Goal: Task Accomplishment & Management: Manage account settings

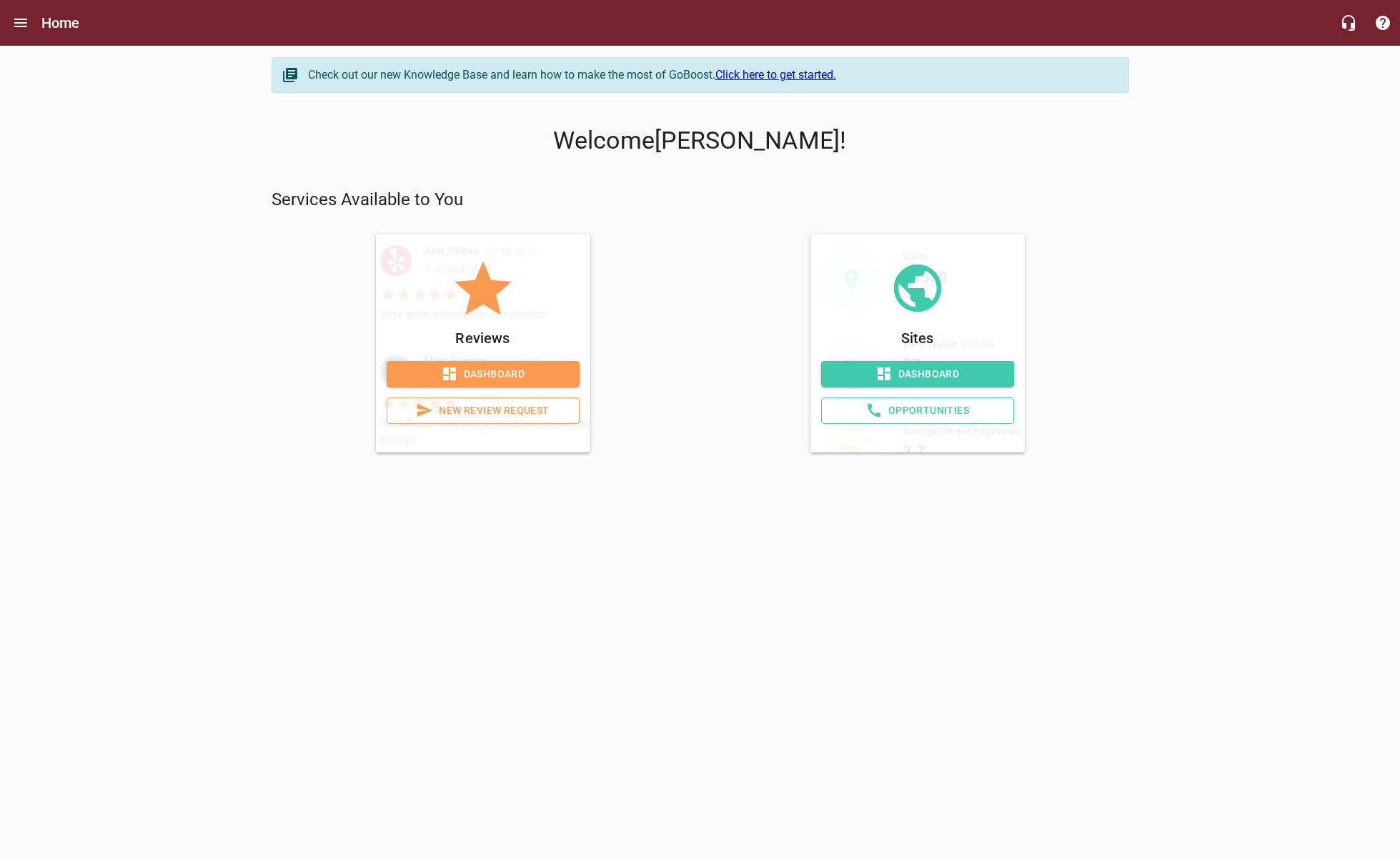
click at [934, 371] on span "Dashboard" at bounding box center [917, 374] width 170 height 18
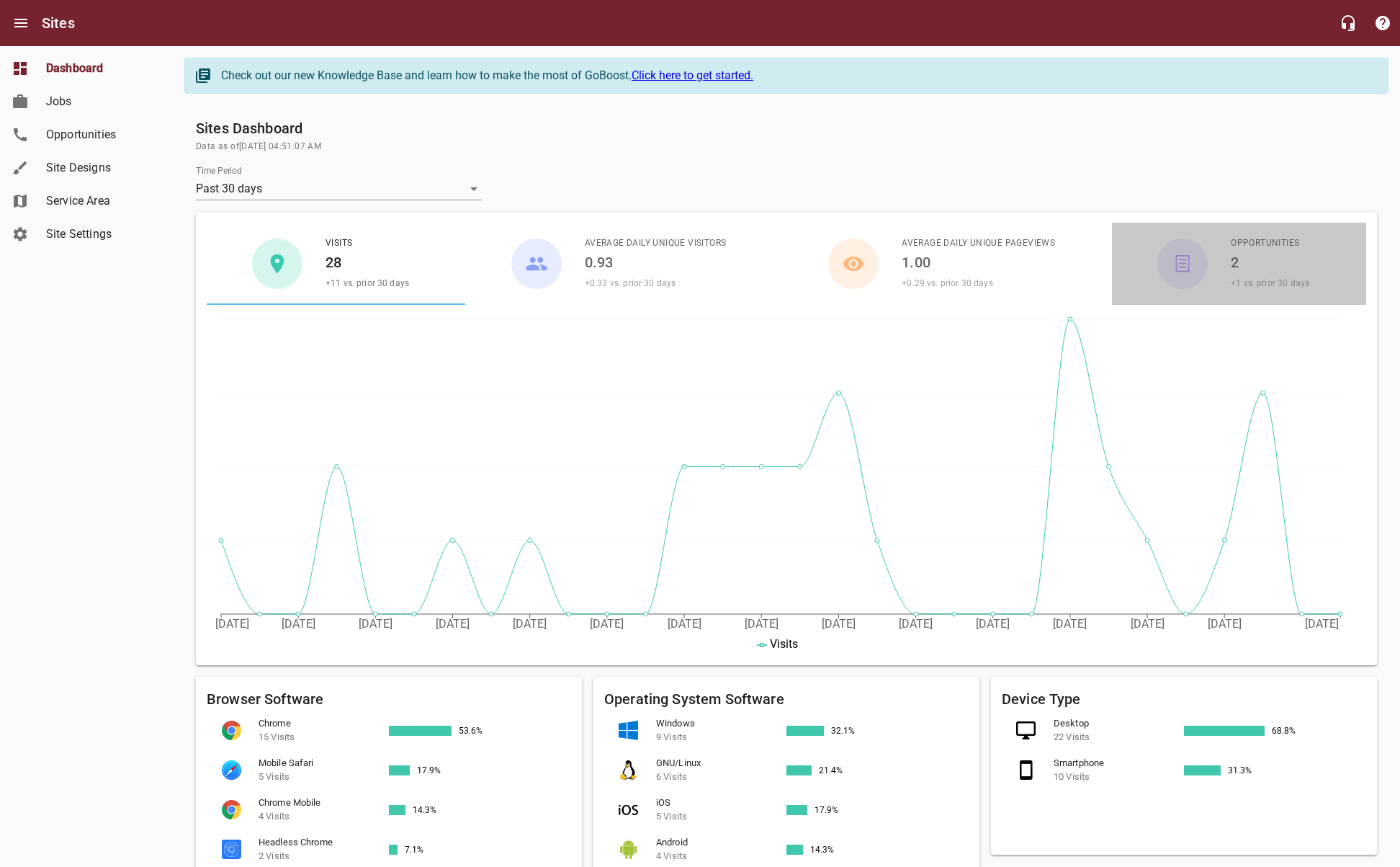
click at [1189, 270] on icon "button" at bounding box center [1182, 264] width 17 height 17
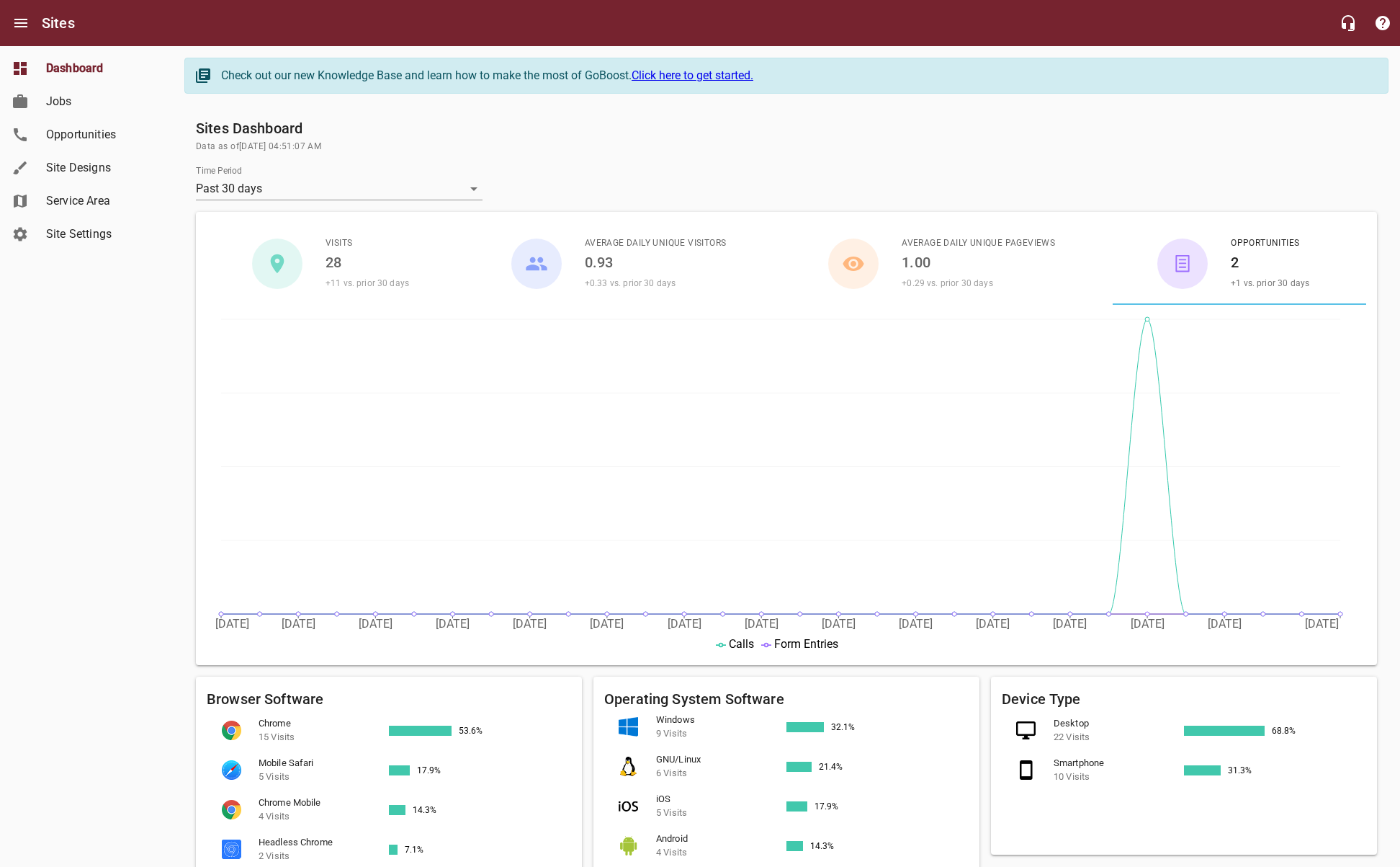
click at [58, 102] on span "Jobs" at bounding box center [100, 102] width 110 height 17
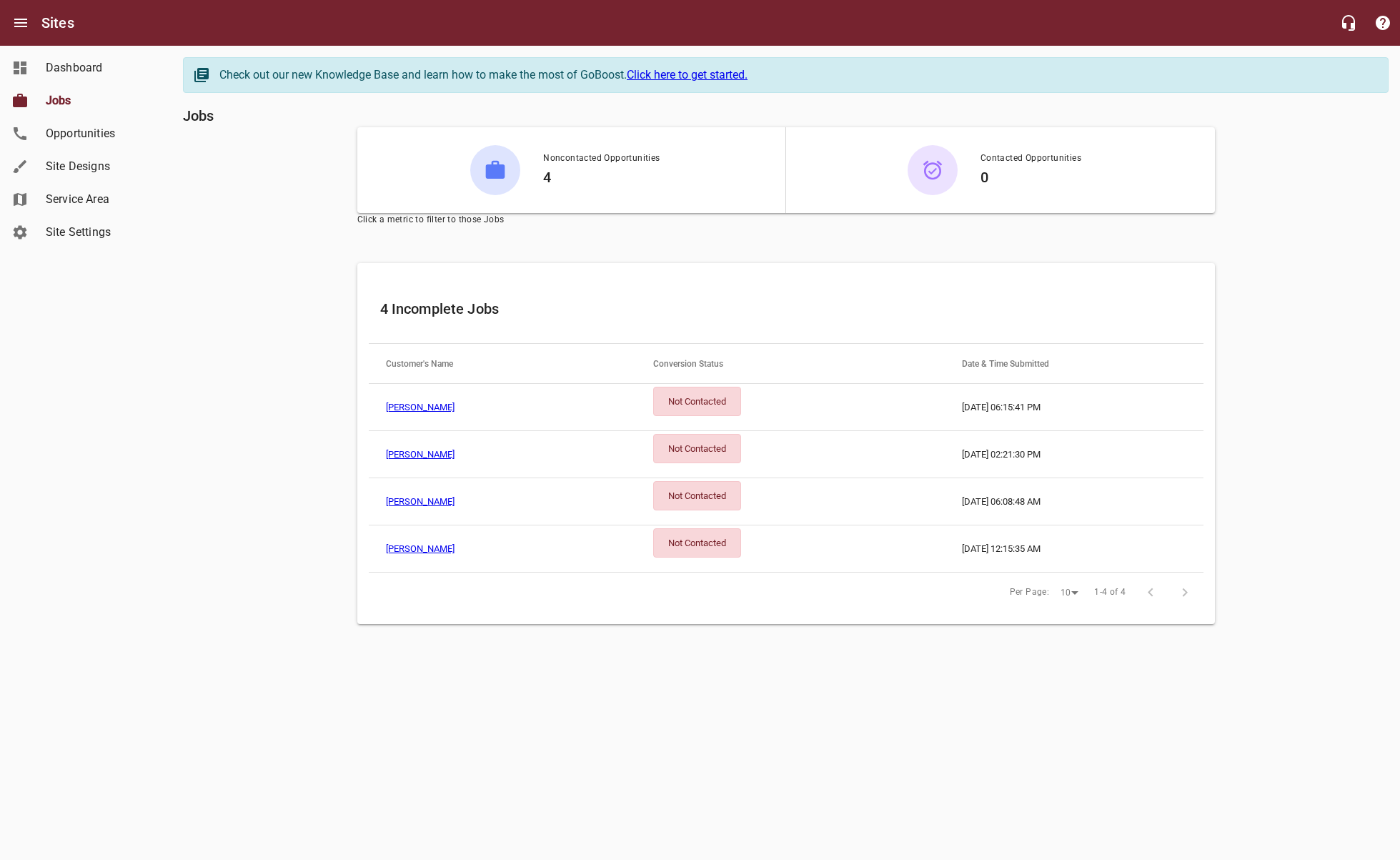
click at [431, 502] on link "[PERSON_NAME]" at bounding box center [420, 501] width 68 height 11
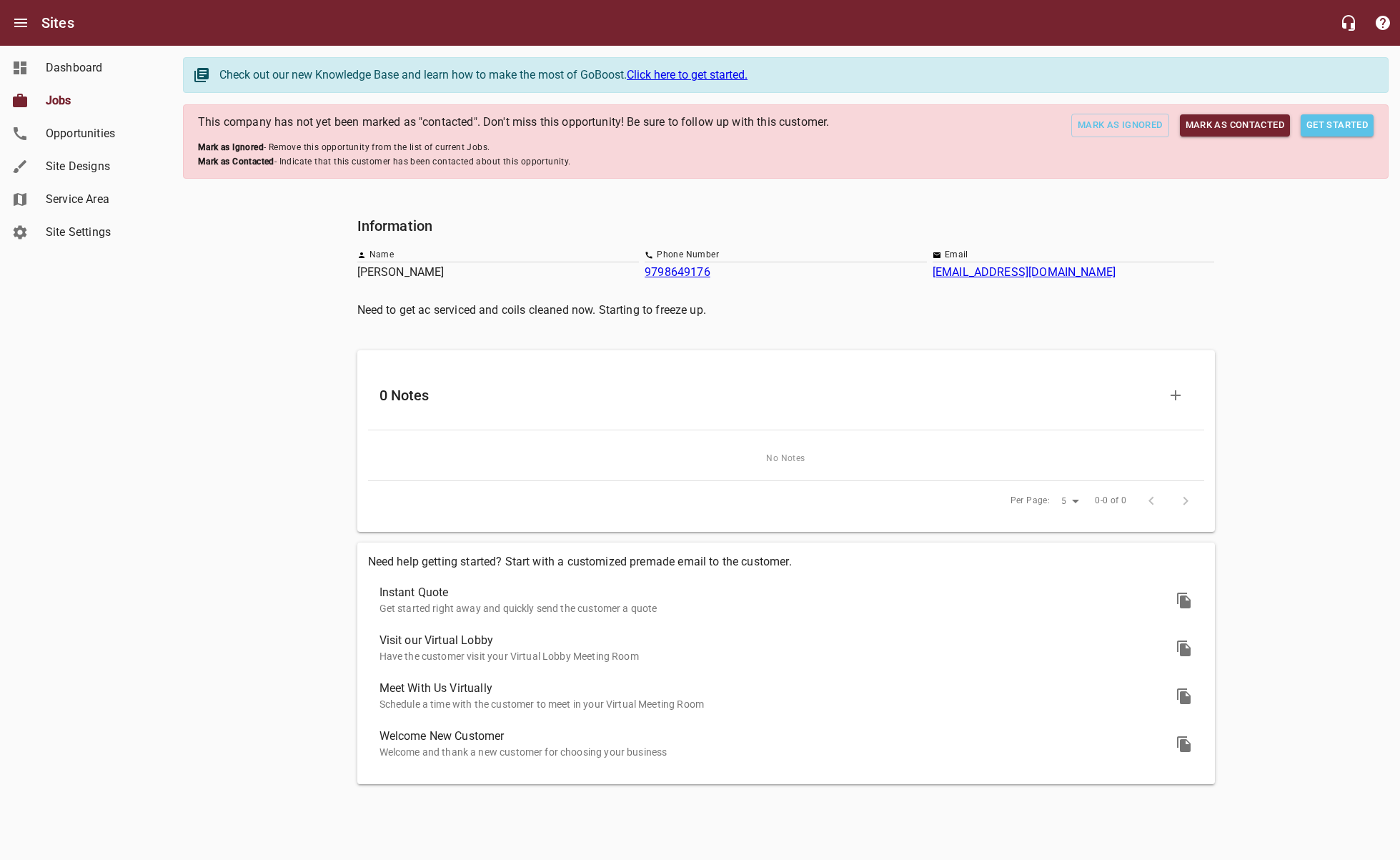
drag, startPoint x: 345, startPoint y: 269, endPoint x: 453, endPoint y: 269, distance: 108.0
click at [453, 269] on div "Information Name [PERSON_NAME] Phone Number [PHONE_NUMBER] Email [EMAIL_ADDRESS…" at bounding box center [786, 500] width 1206 height 582
copy p "[PERSON_NAME]"
click at [60, 104] on span "Jobs" at bounding box center [99, 101] width 109 height 17
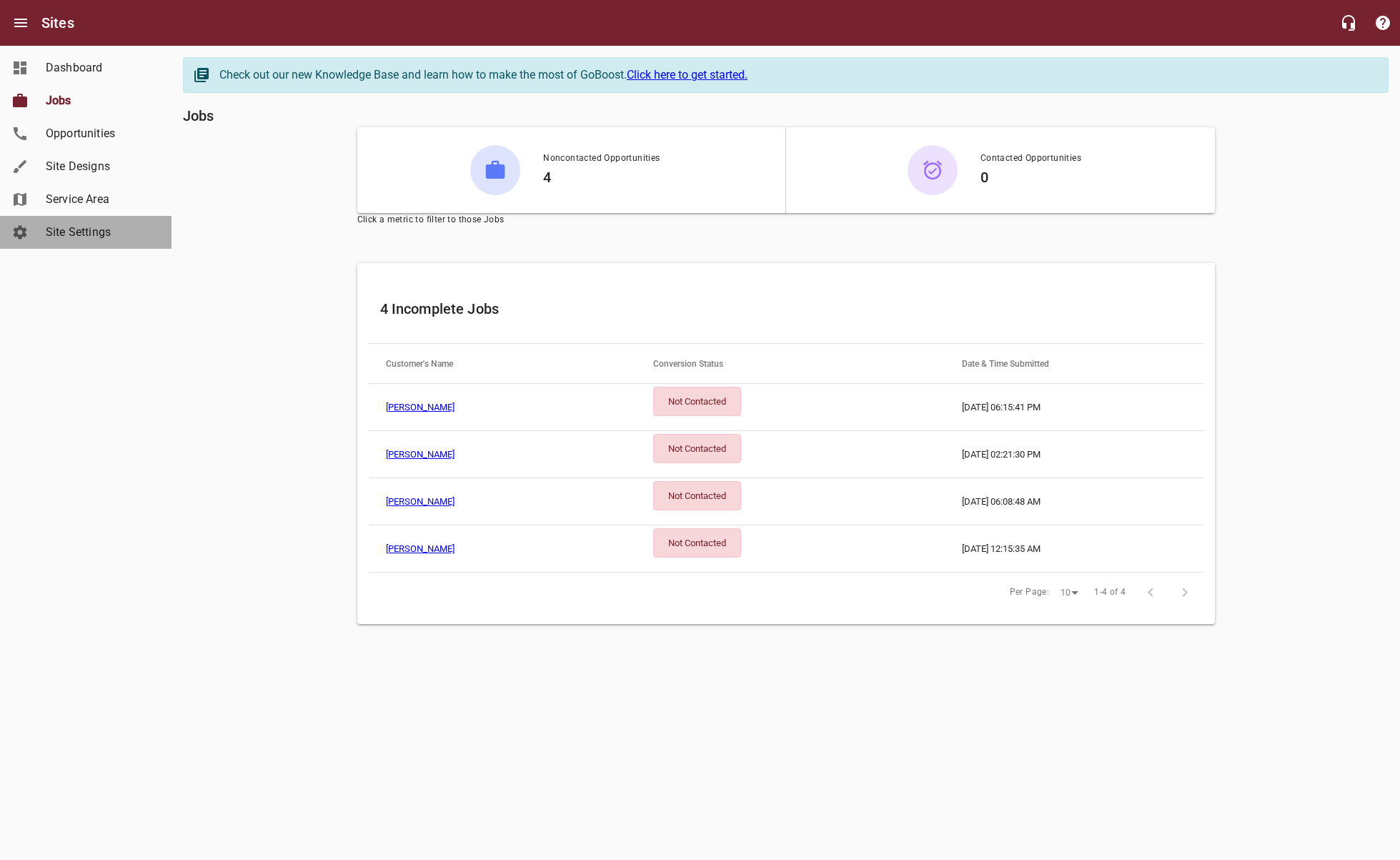
click at [81, 237] on span "Site Settings" at bounding box center [99, 233] width 109 height 17
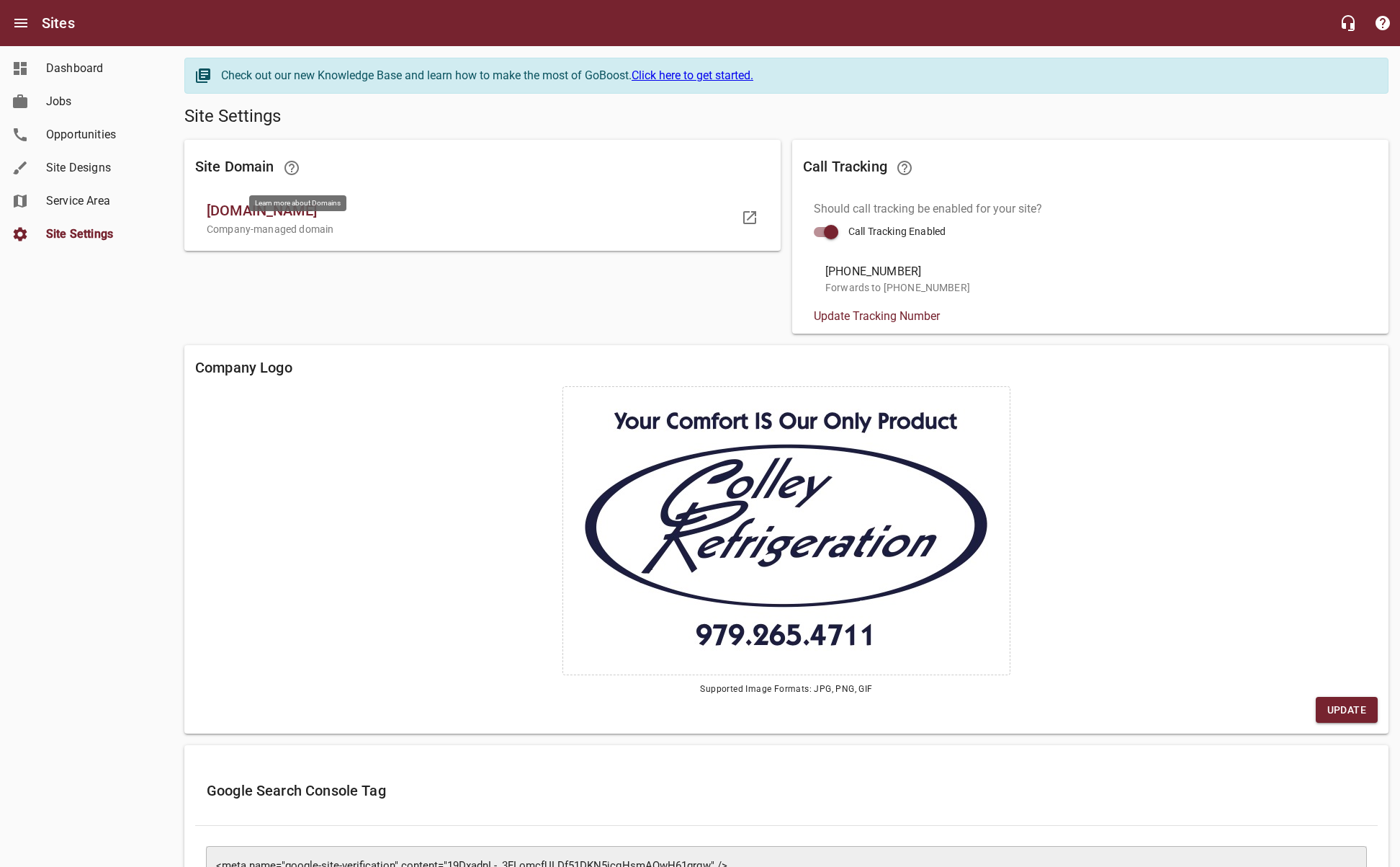
click at [293, 168] on icon at bounding box center [292, 168] width 15 height 15
click at [67, 203] on span "Service Area" at bounding box center [100, 201] width 110 height 17
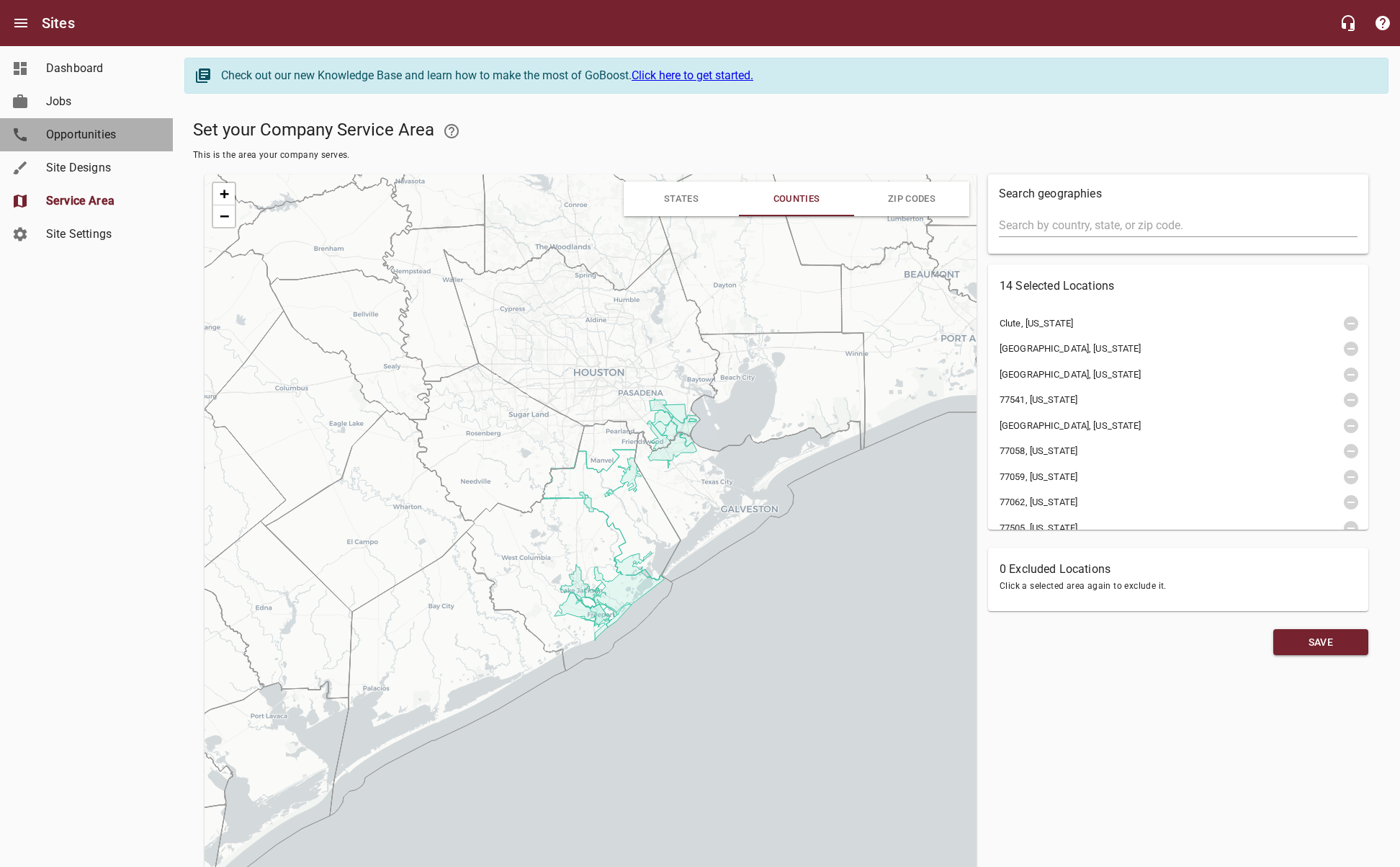
click at [70, 142] on span "Opportunities" at bounding box center [100, 135] width 110 height 17
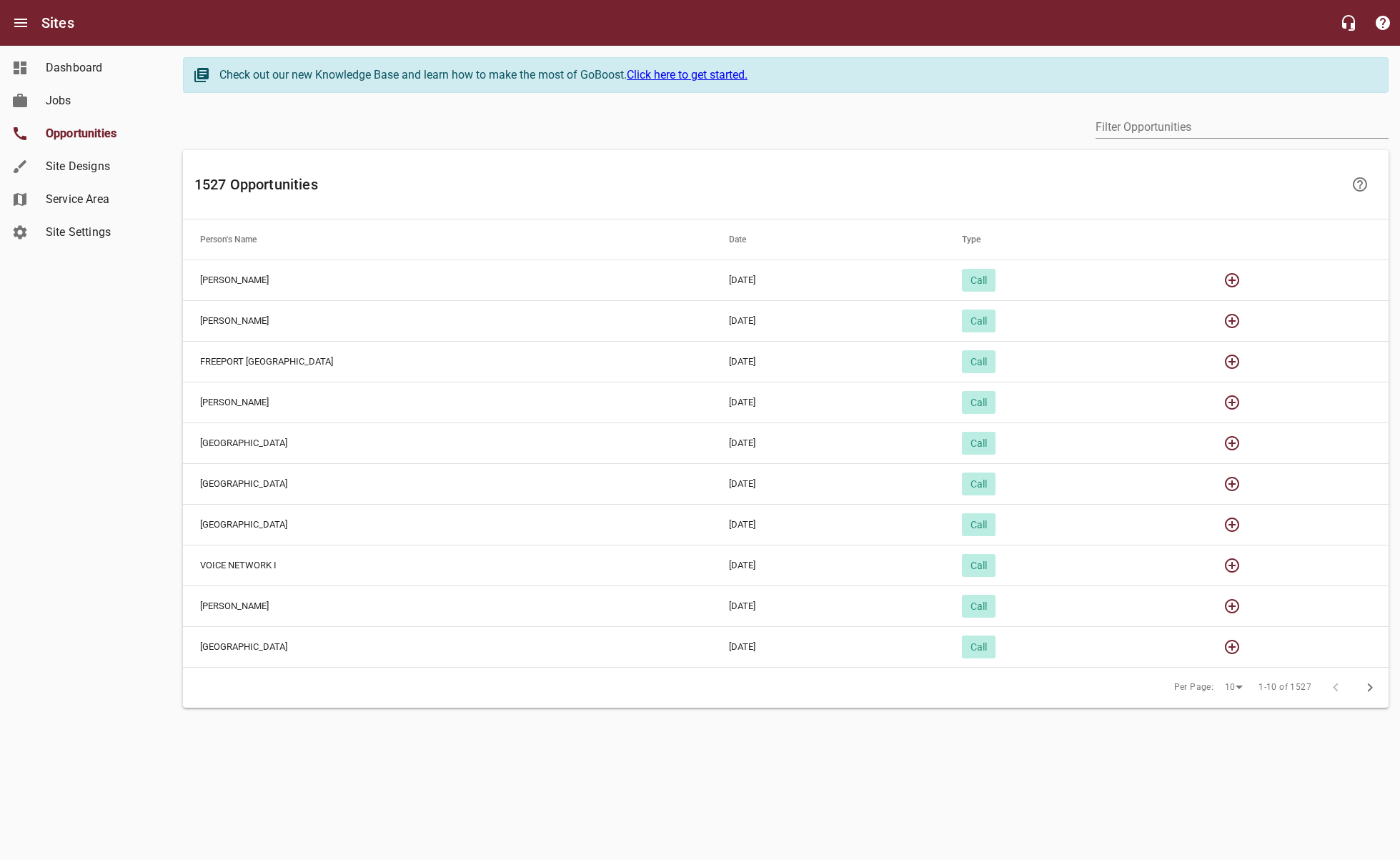
click at [1363, 688] on icon "button" at bounding box center [1370, 688] width 17 height 17
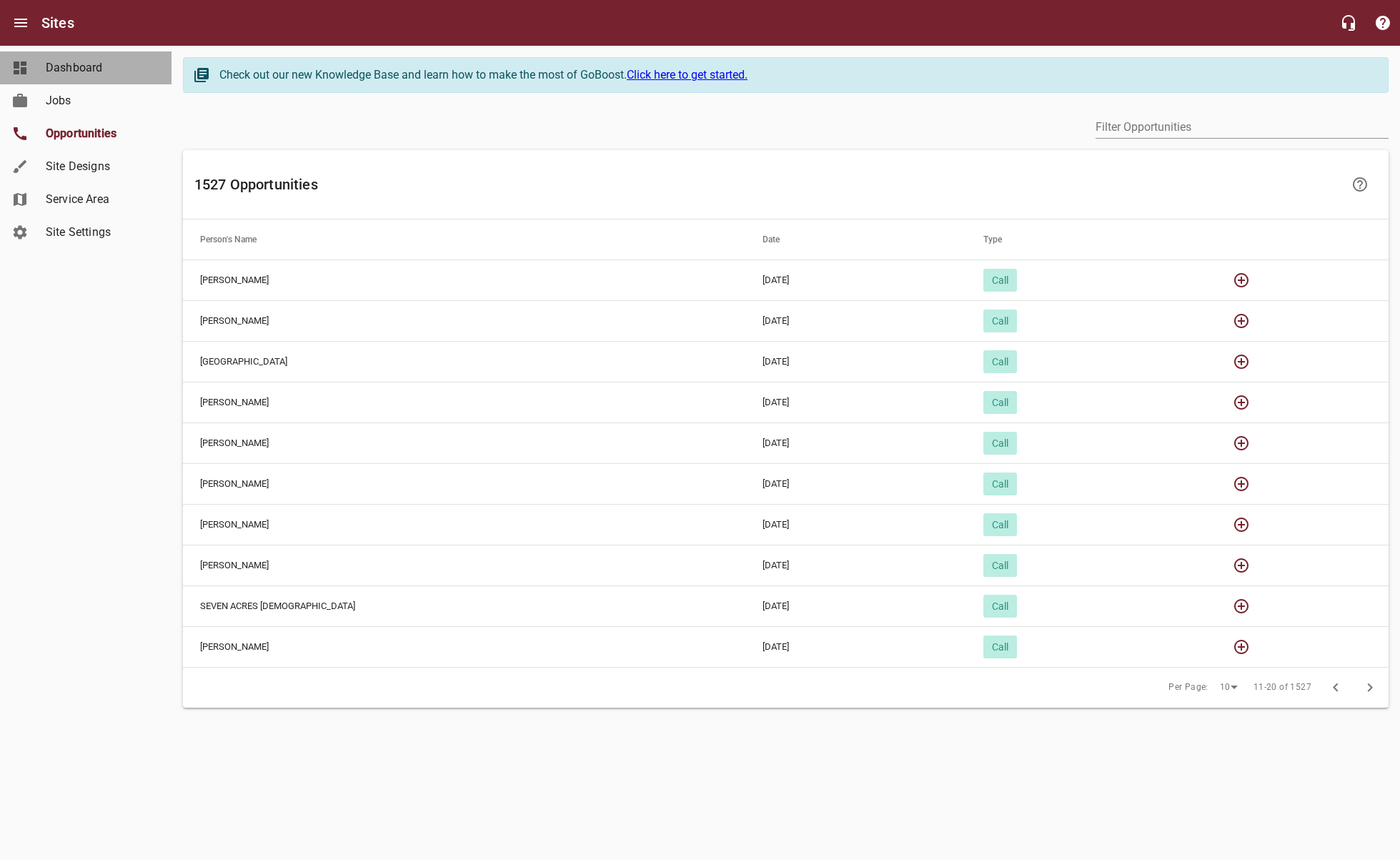
click at [67, 68] on span "Dashboard" at bounding box center [99, 68] width 109 height 17
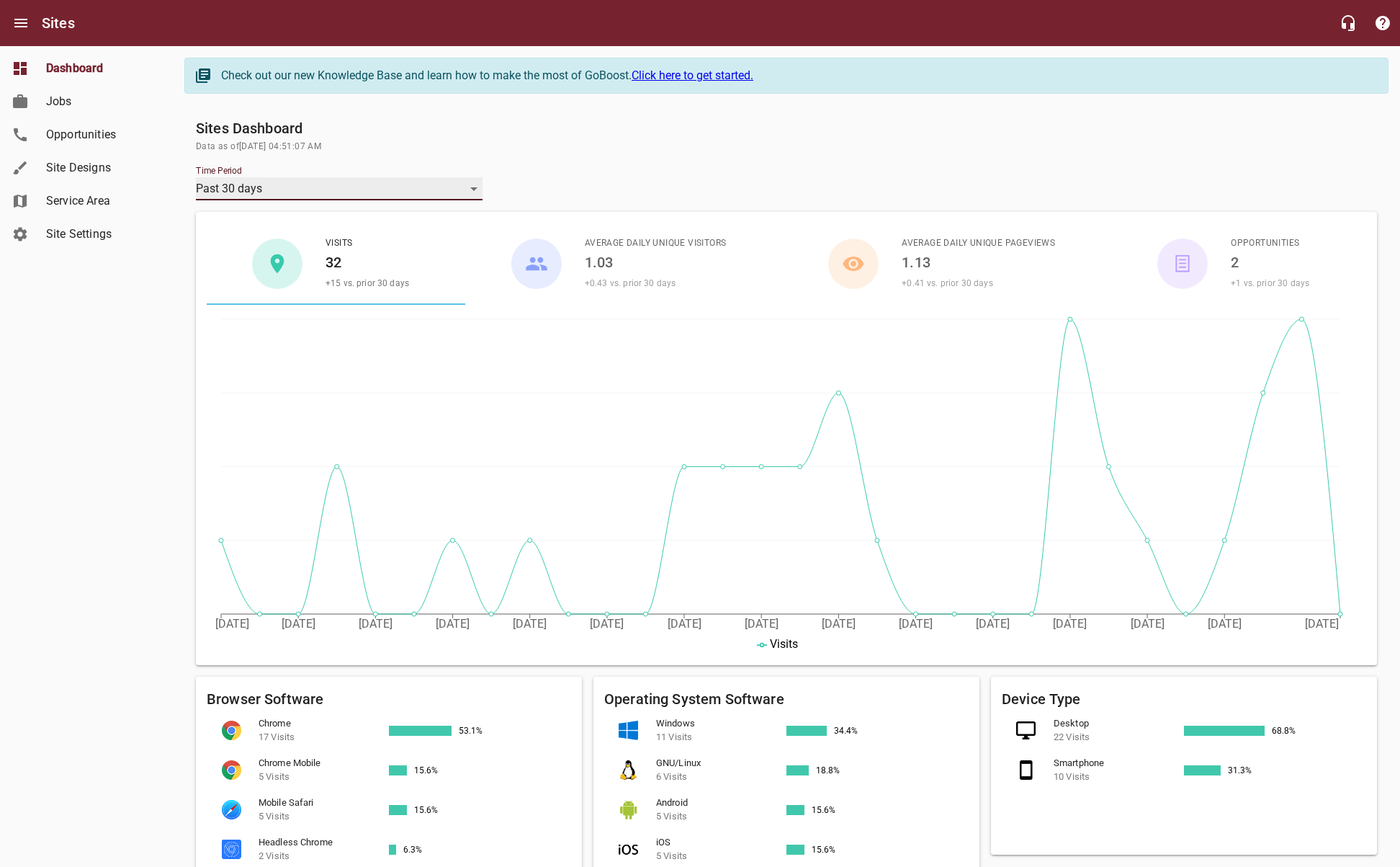
click at [471, 188] on div "Past 30 days" at bounding box center [339, 189] width 287 height 23
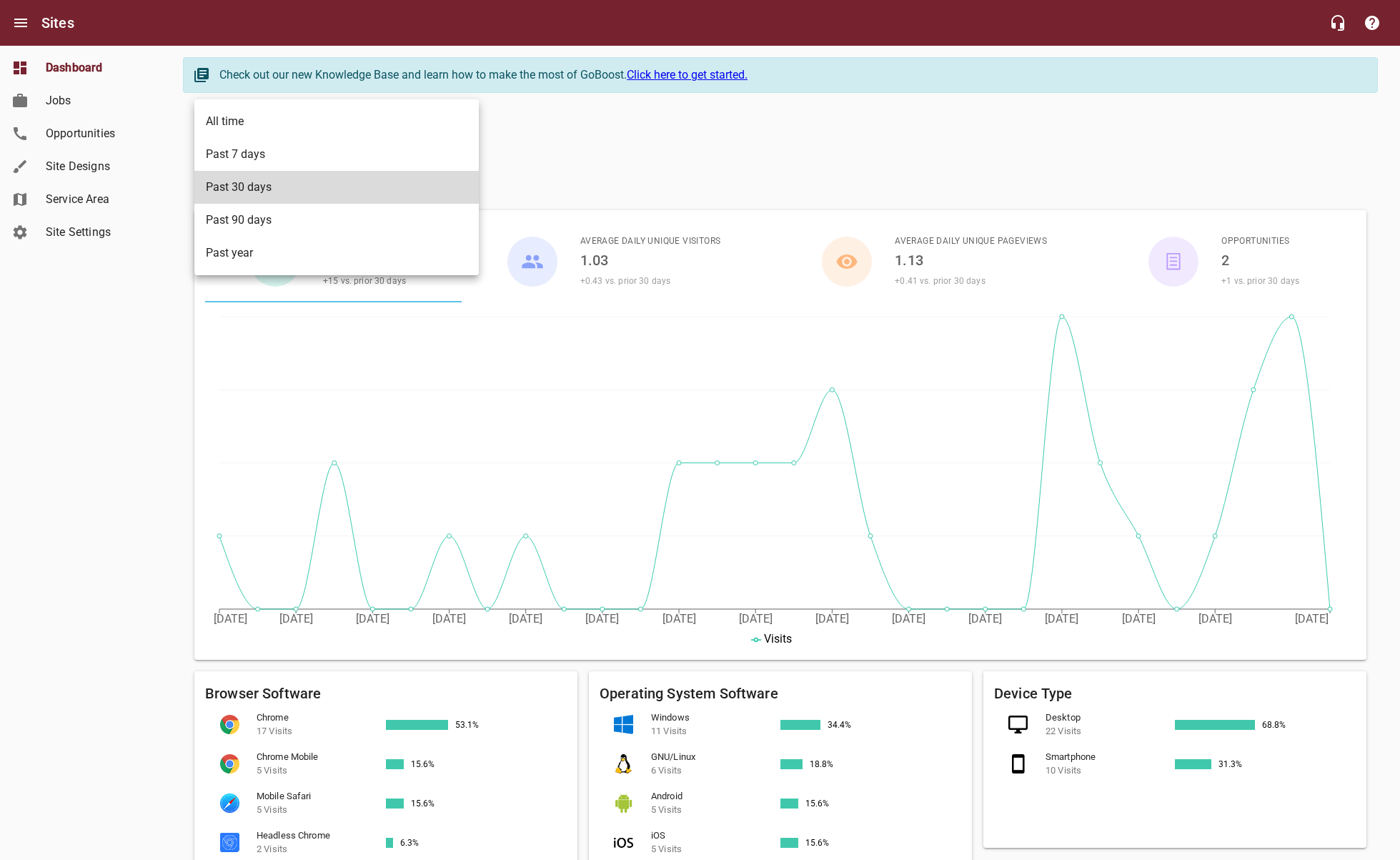
click at [315, 156] on li "Past 7 days" at bounding box center [336, 154] width 284 height 33
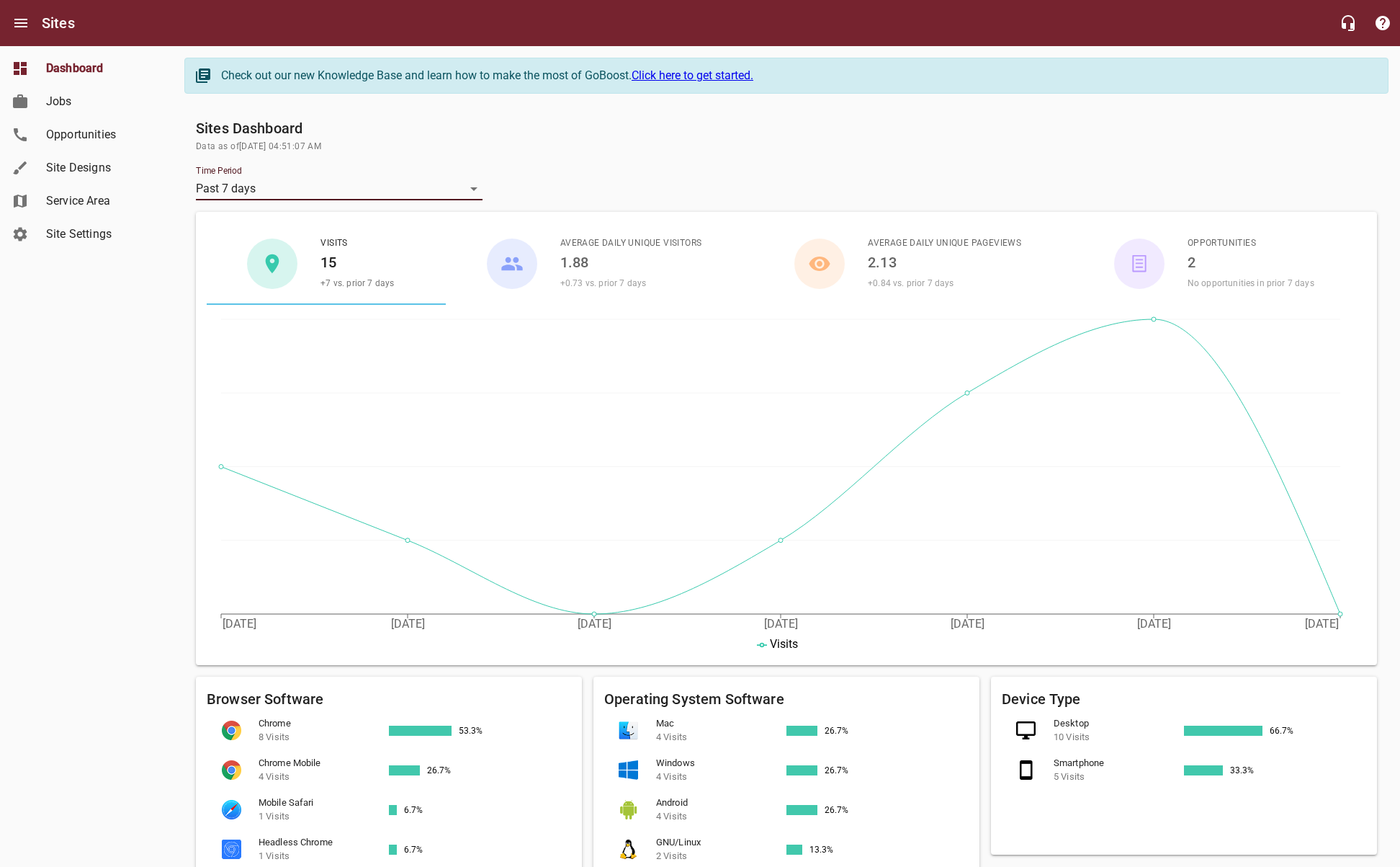
click at [54, 105] on span "Jobs" at bounding box center [100, 102] width 110 height 17
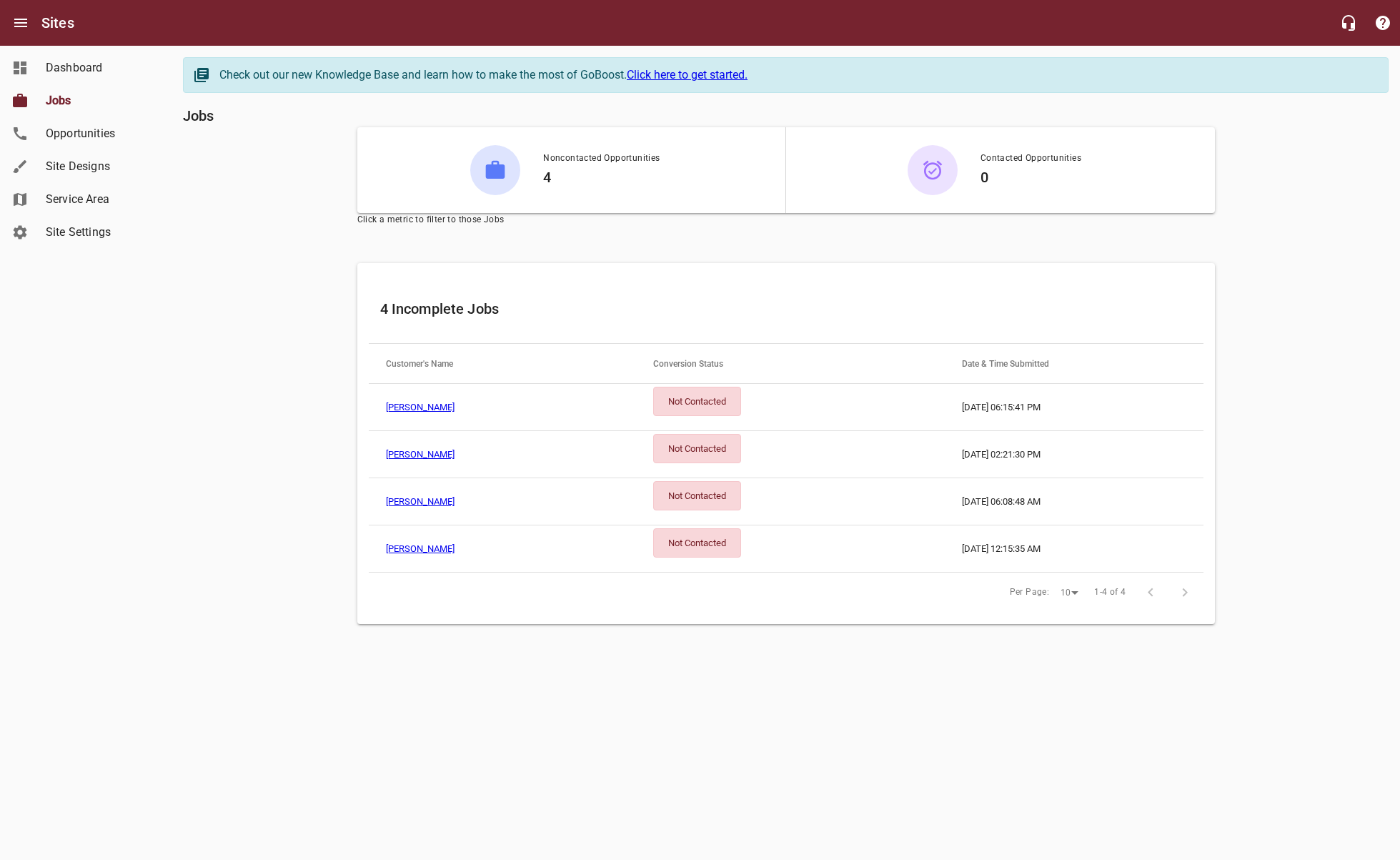
click at [53, 133] on span "Opportunities" at bounding box center [99, 134] width 109 height 17
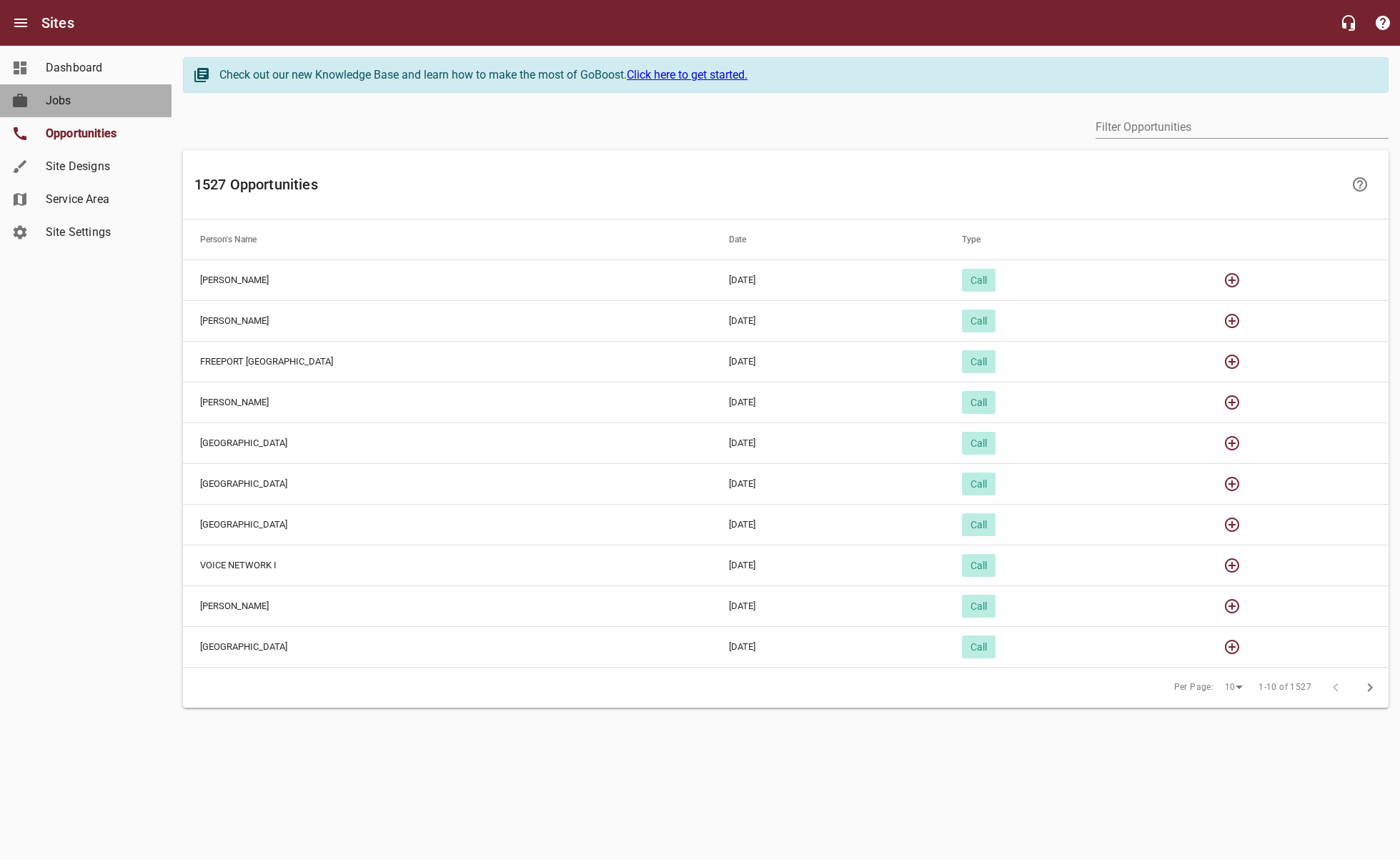
click at [53, 106] on span "Jobs" at bounding box center [99, 101] width 109 height 17
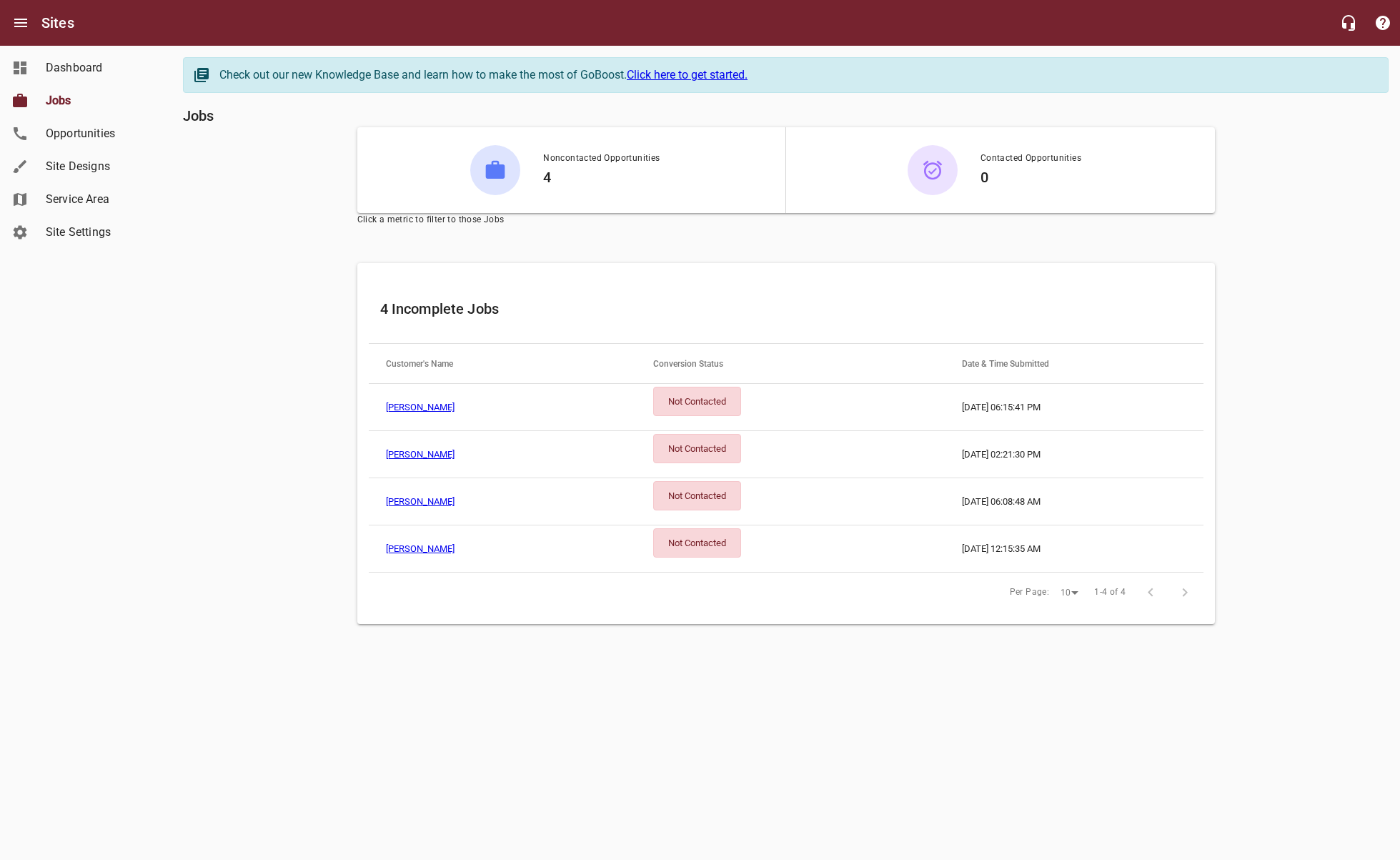
click at [58, 75] on span "Dashboard" at bounding box center [99, 68] width 109 height 17
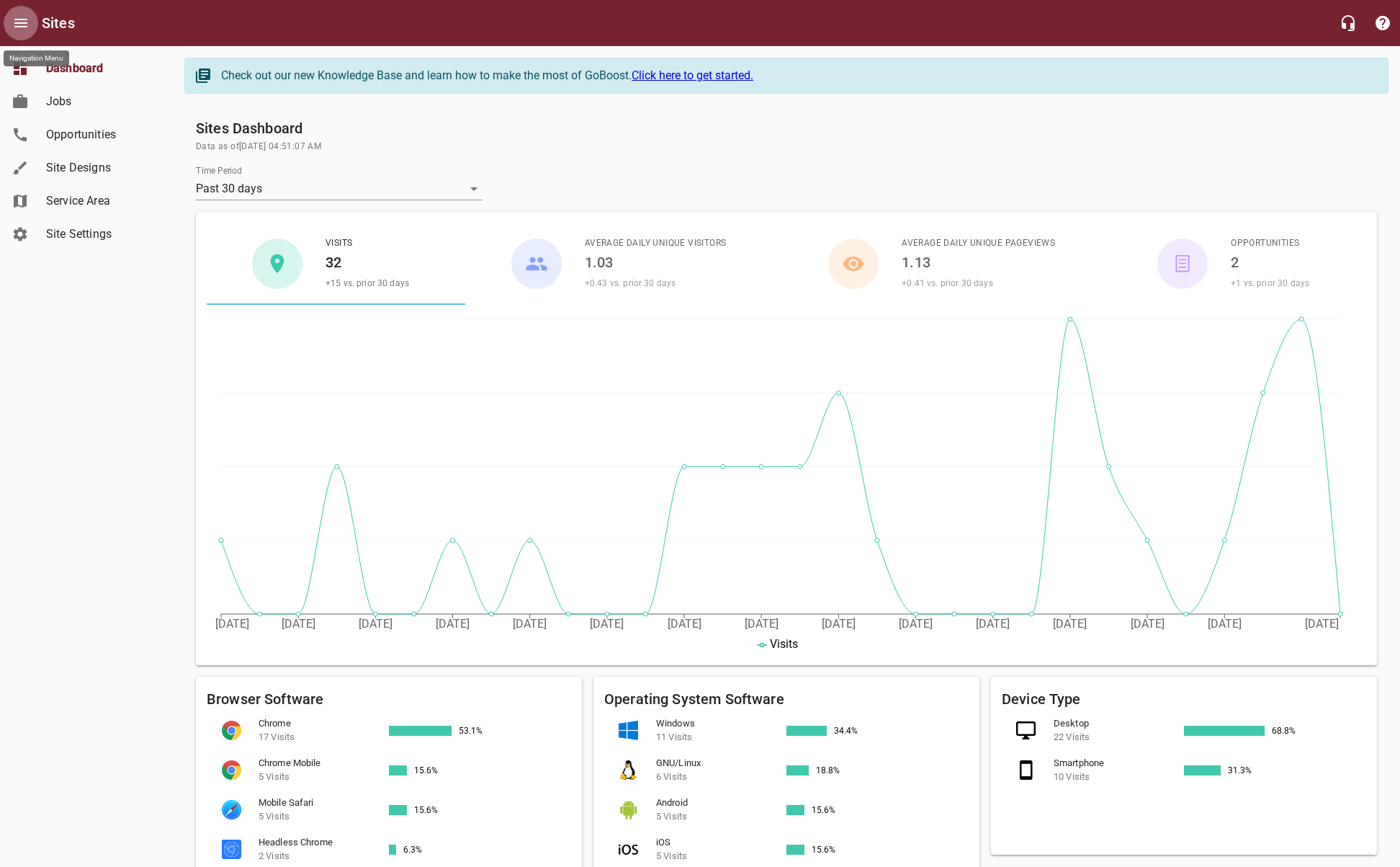
click at [12, 19] on icon "Open drawer" at bounding box center [21, 23] width 17 height 17
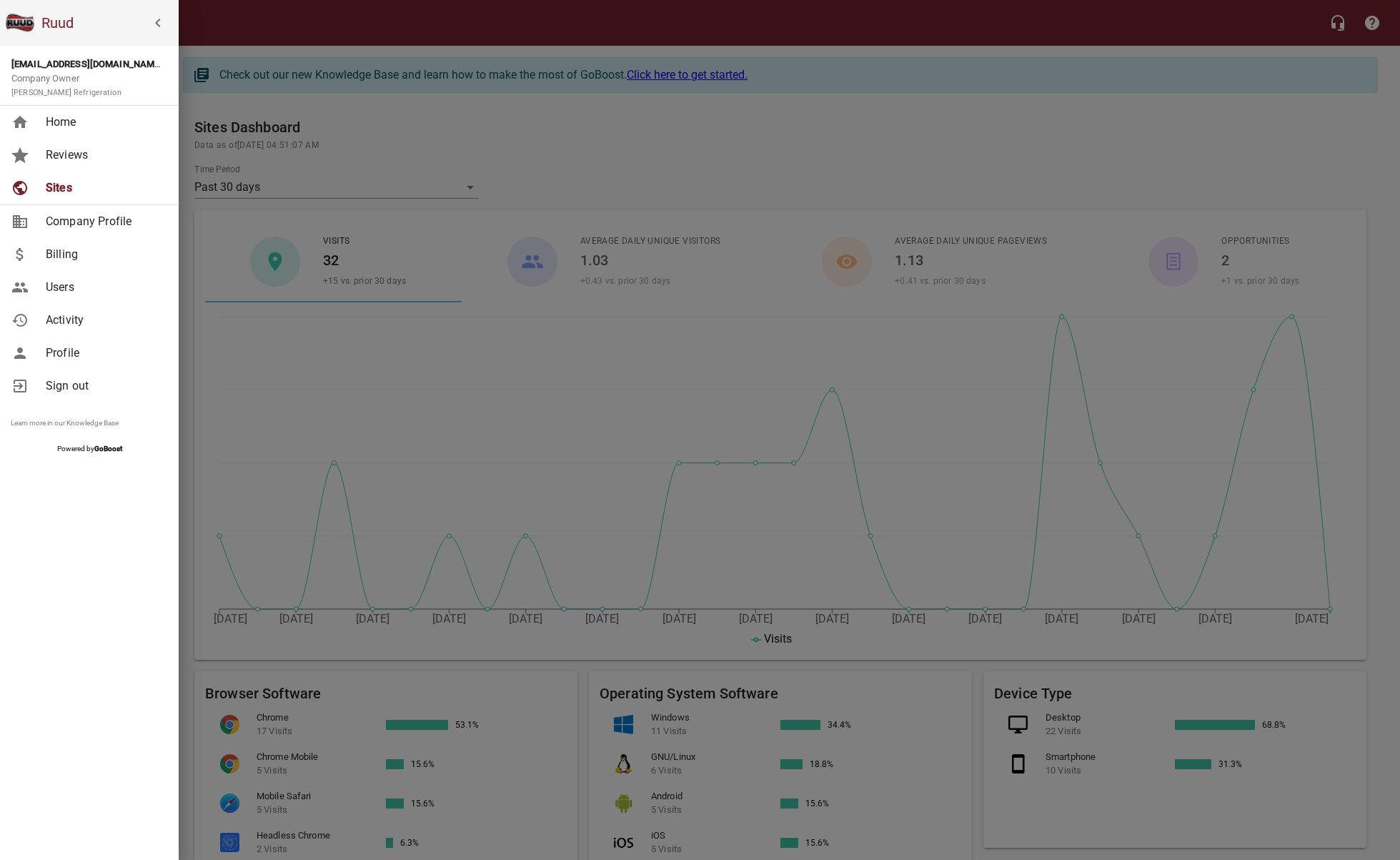
click at [62, 290] on span "Users" at bounding box center [103, 287] width 116 height 17
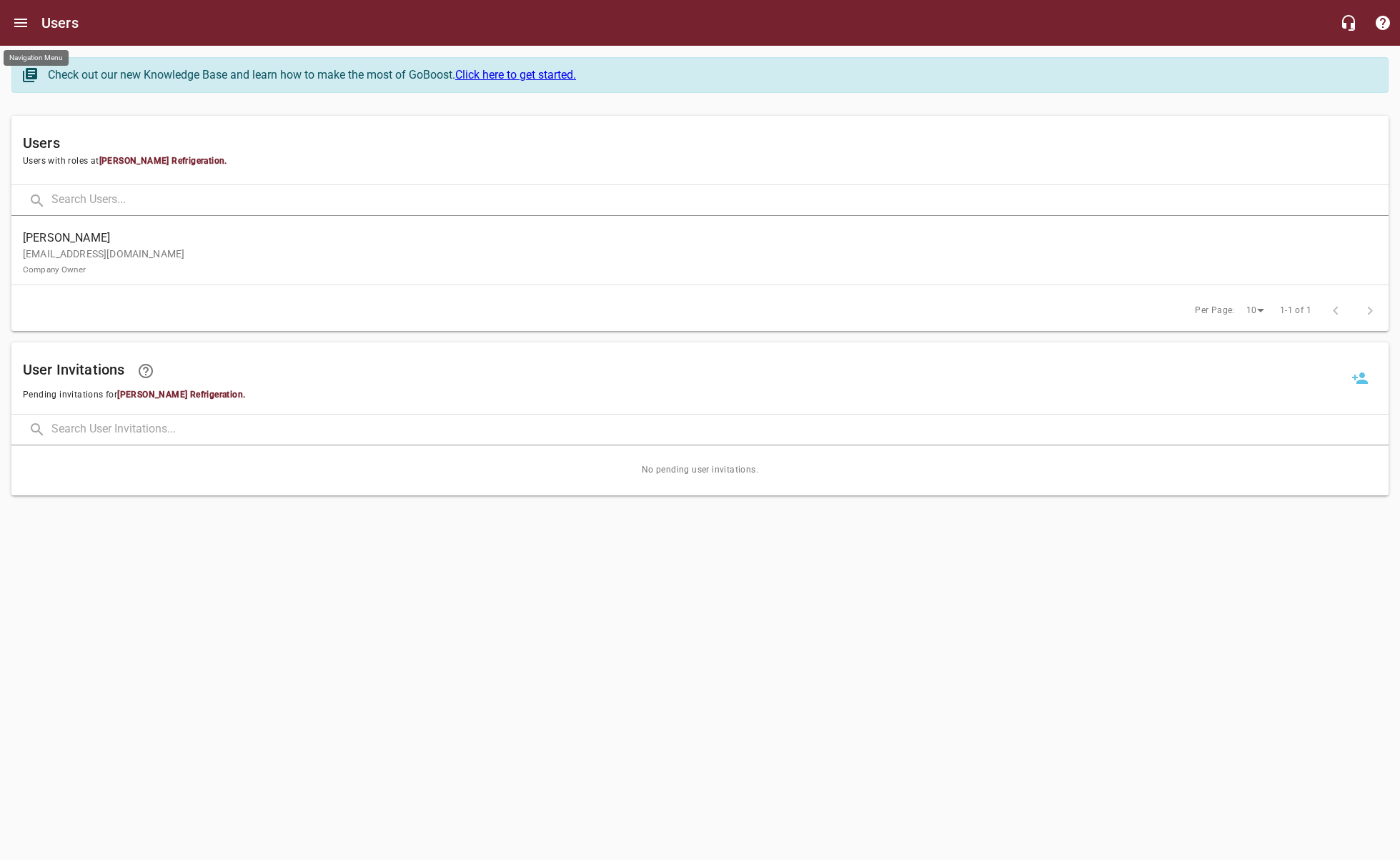
click at [17, 21] on icon "Open drawer" at bounding box center [21, 23] width 17 height 17
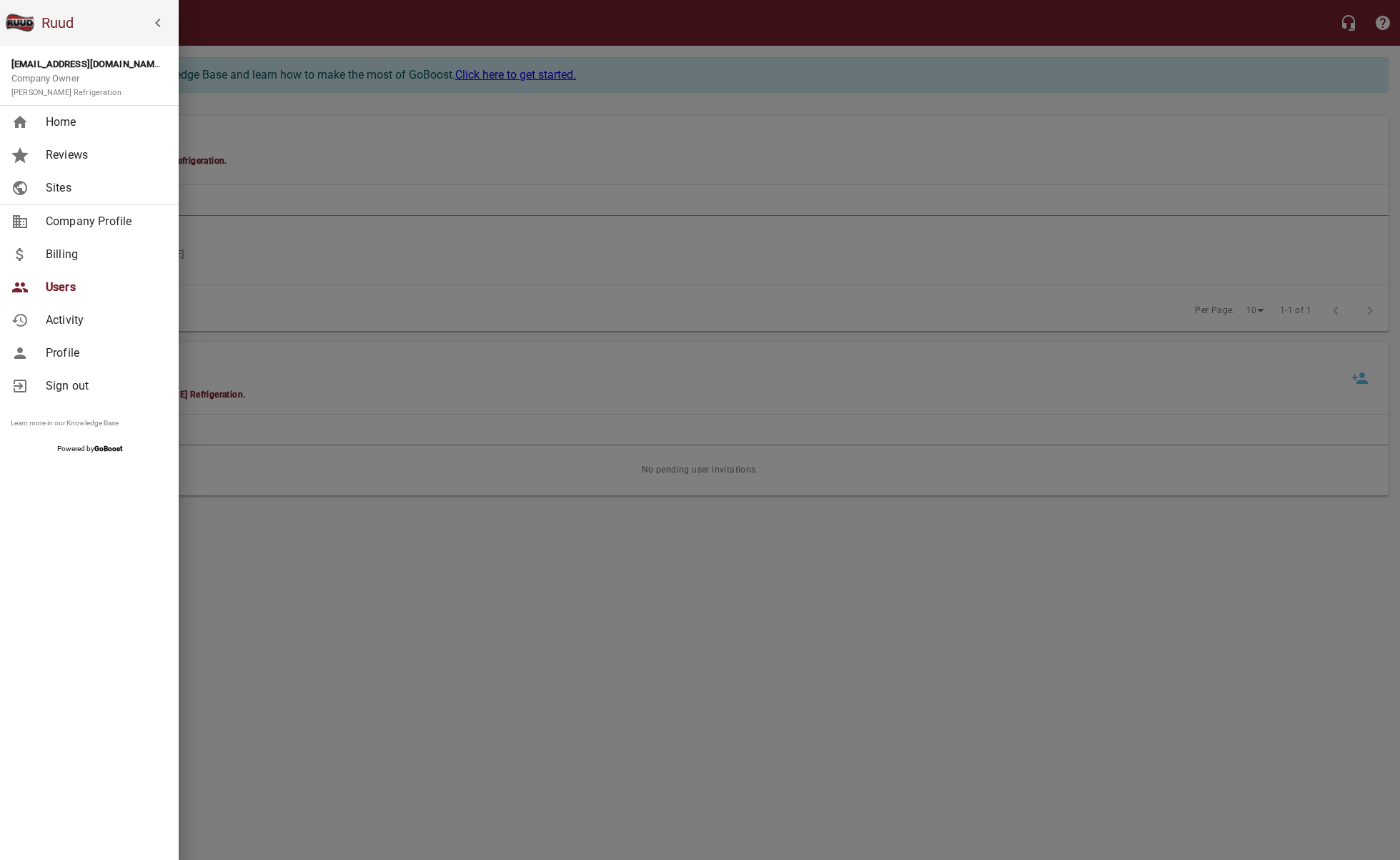
click at [73, 151] on span "Reviews" at bounding box center [103, 155] width 116 height 17
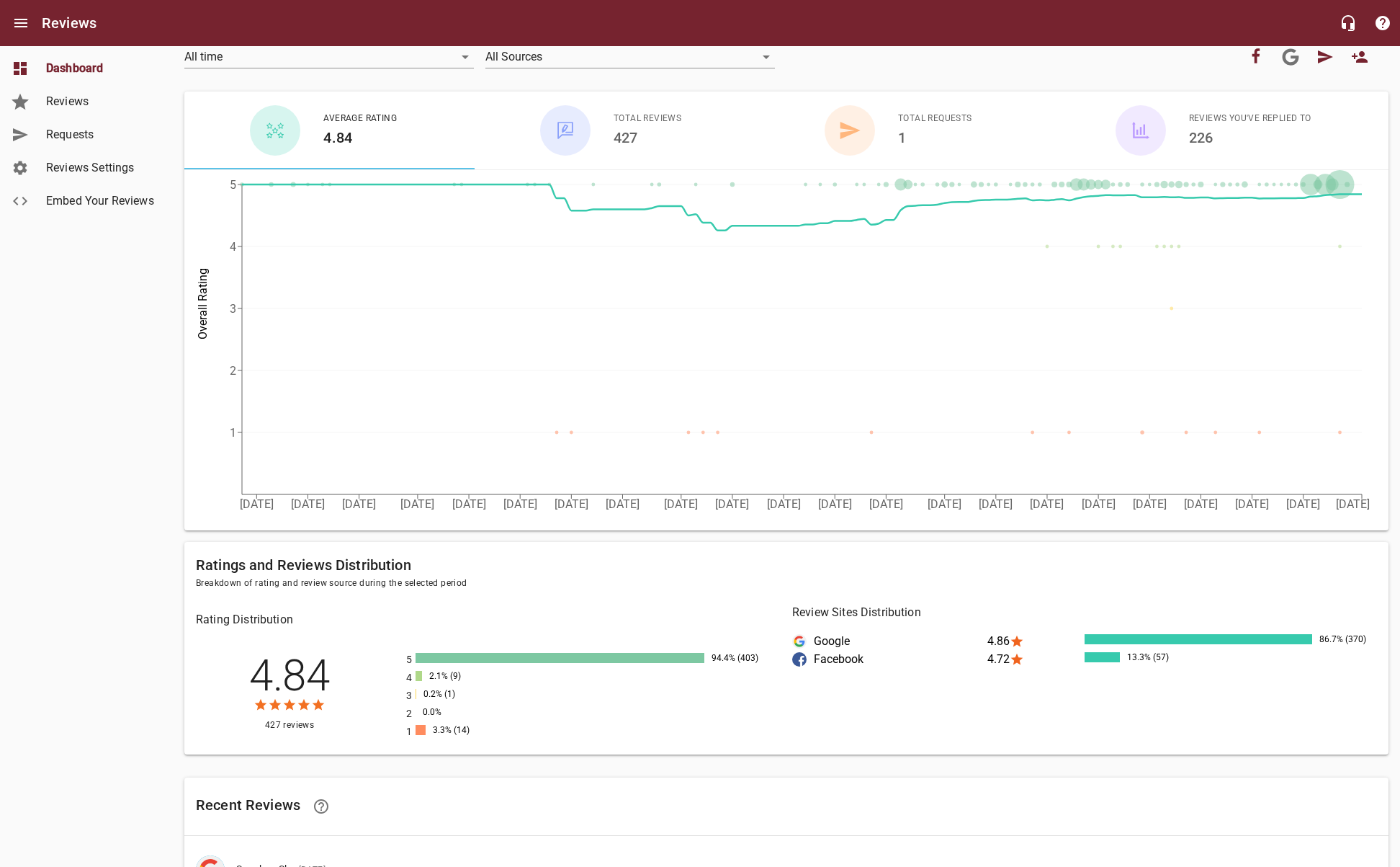
scroll to position [144, 0]
